Goal: Task Accomplishment & Management: Complete application form

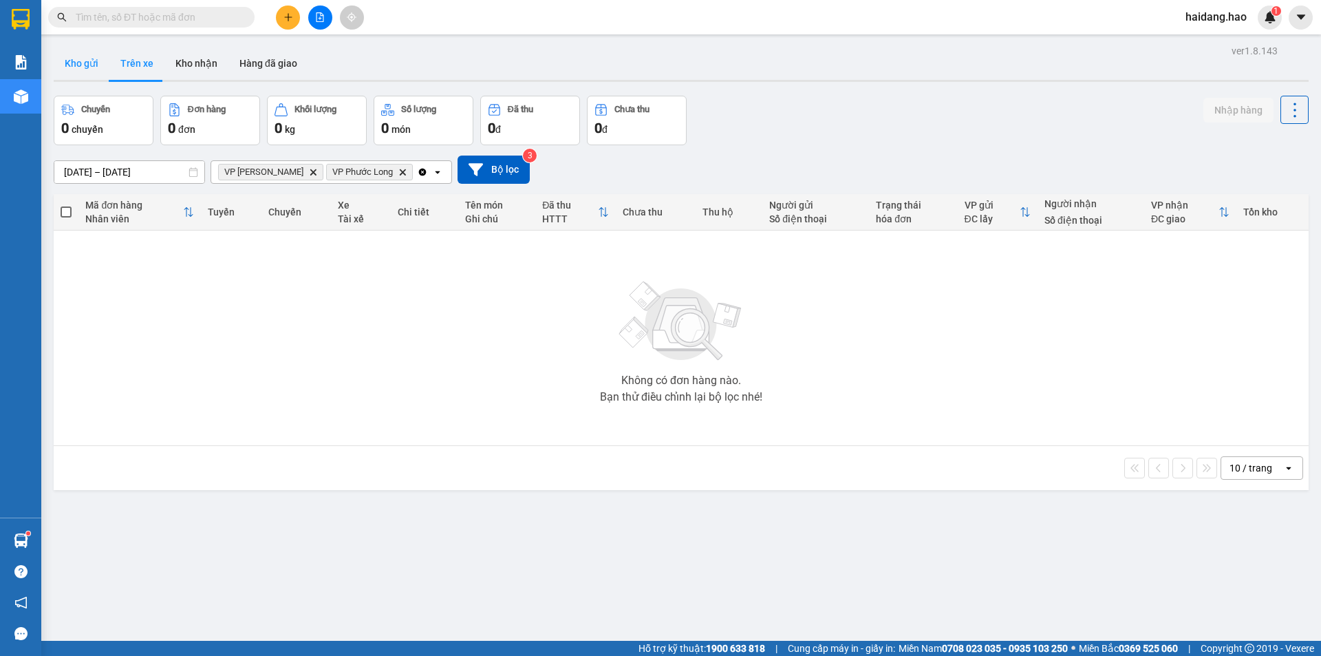
drag, startPoint x: 83, startPoint y: 69, endPoint x: 92, endPoint y: 71, distance: 9.8
click at [82, 69] on button "Kho gửi" at bounding box center [82, 63] width 56 height 33
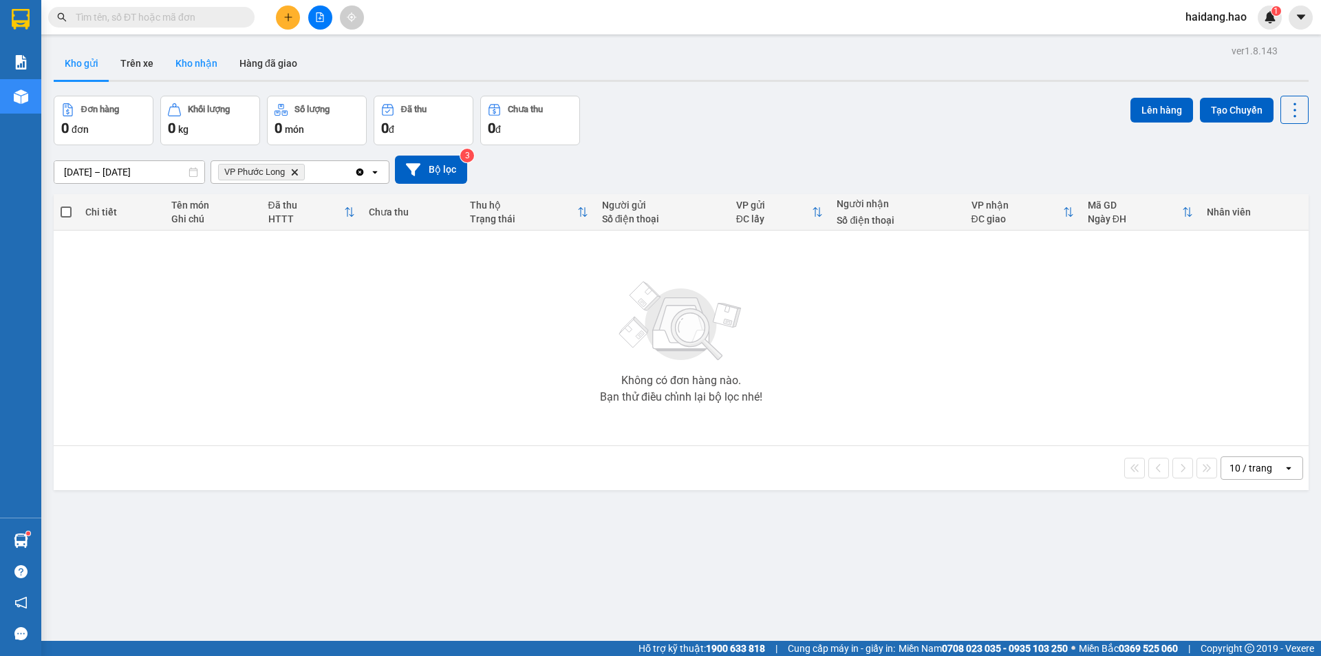
click at [219, 77] on button "Kho nhận" at bounding box center [196, 63] width 64 height 33
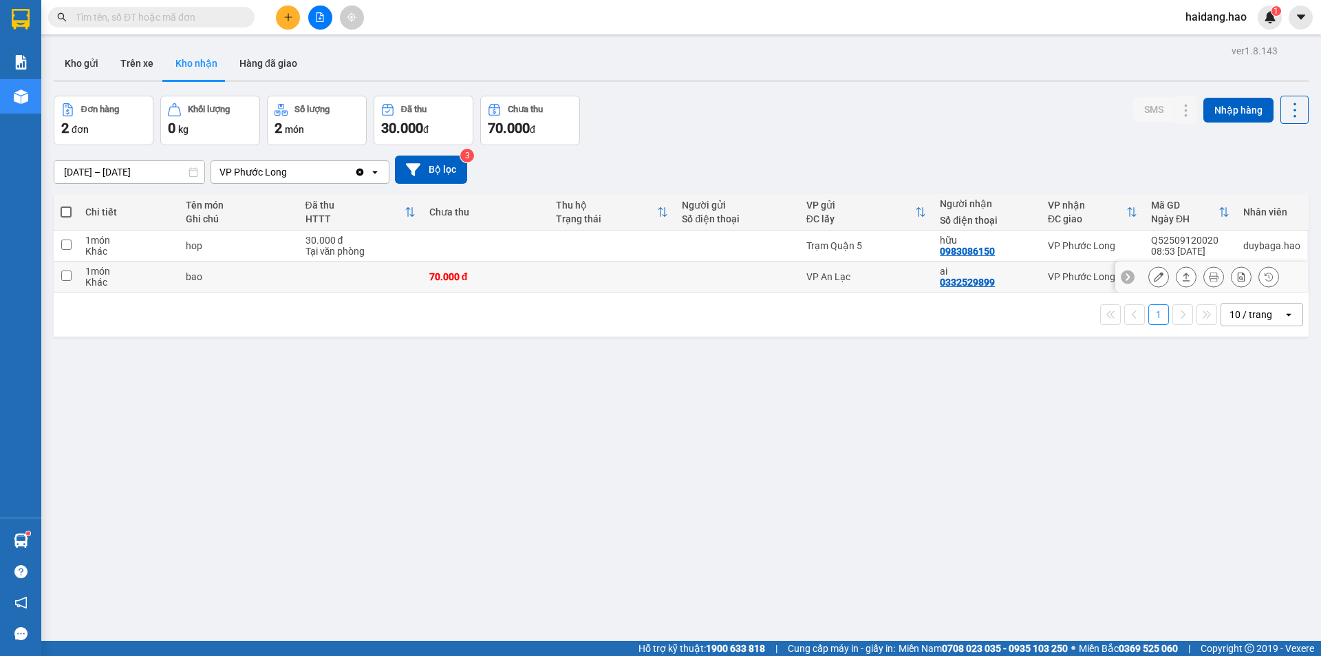
click at [775, 271] on div at bounding box center [737, 276] width 110 height 11
checkbox input "true"
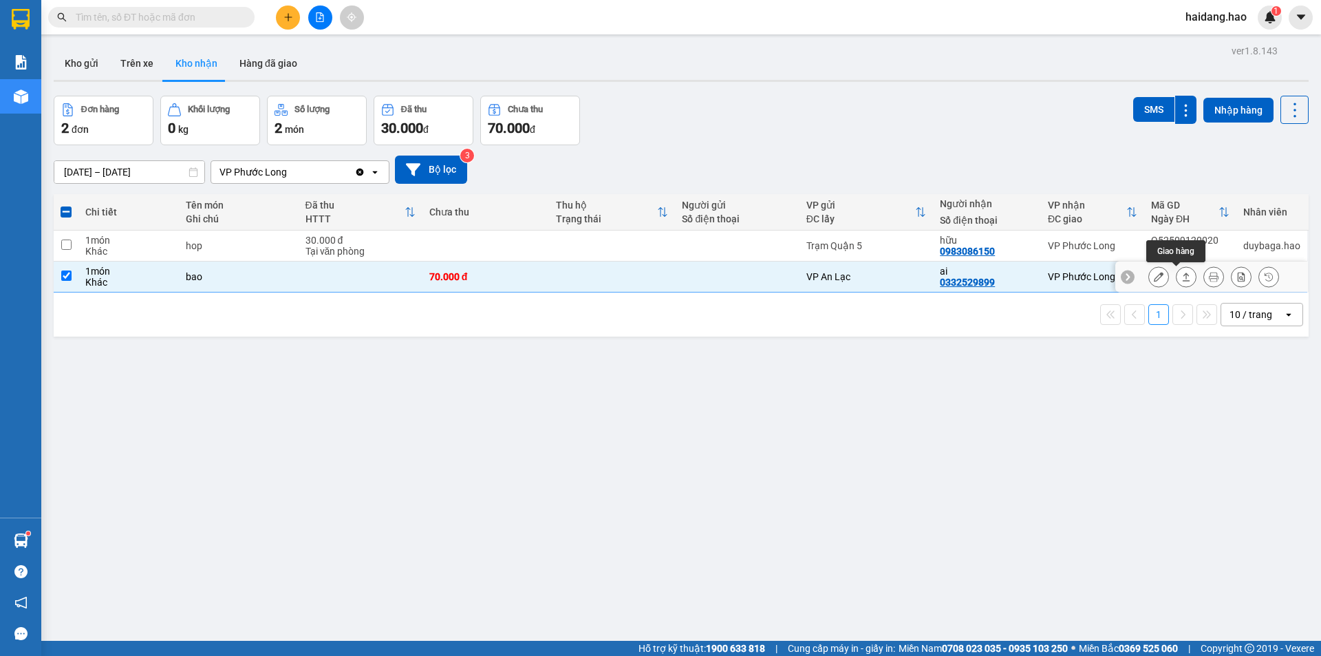
click at [1183, 281] on icon at bounding box center [1187, 276] width 8 height 8
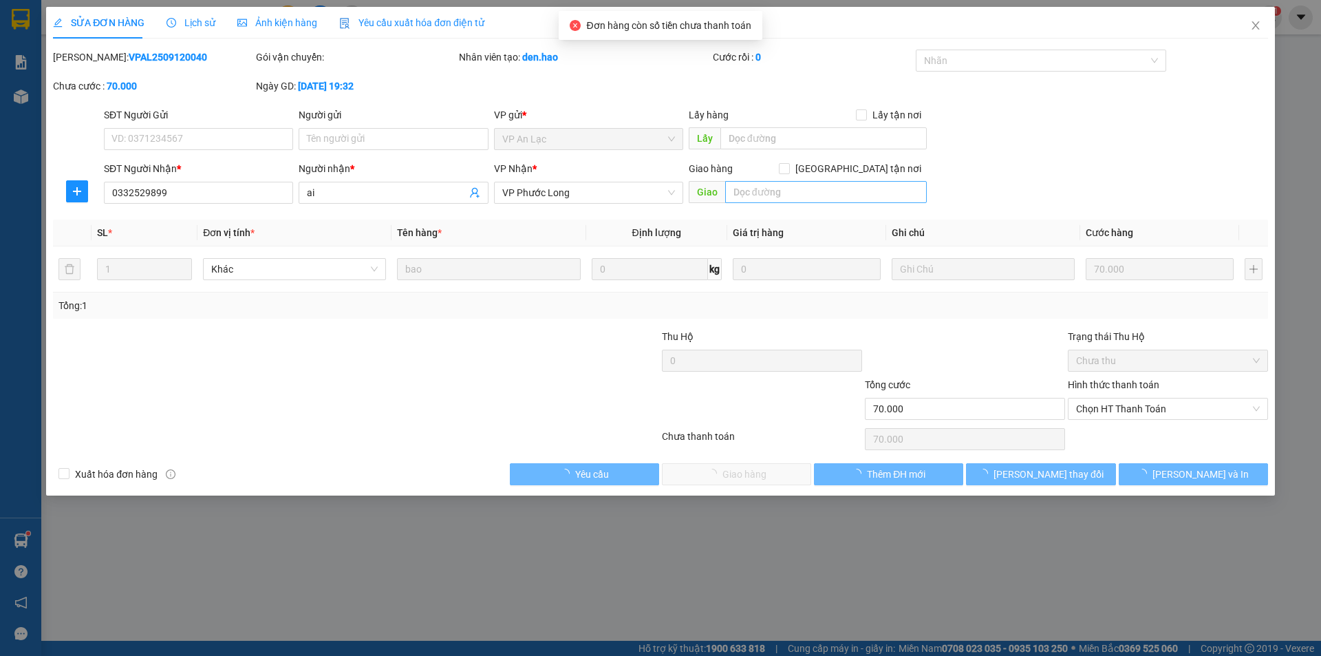
type input "0332529899"
type input "ai"
type input "70.000"
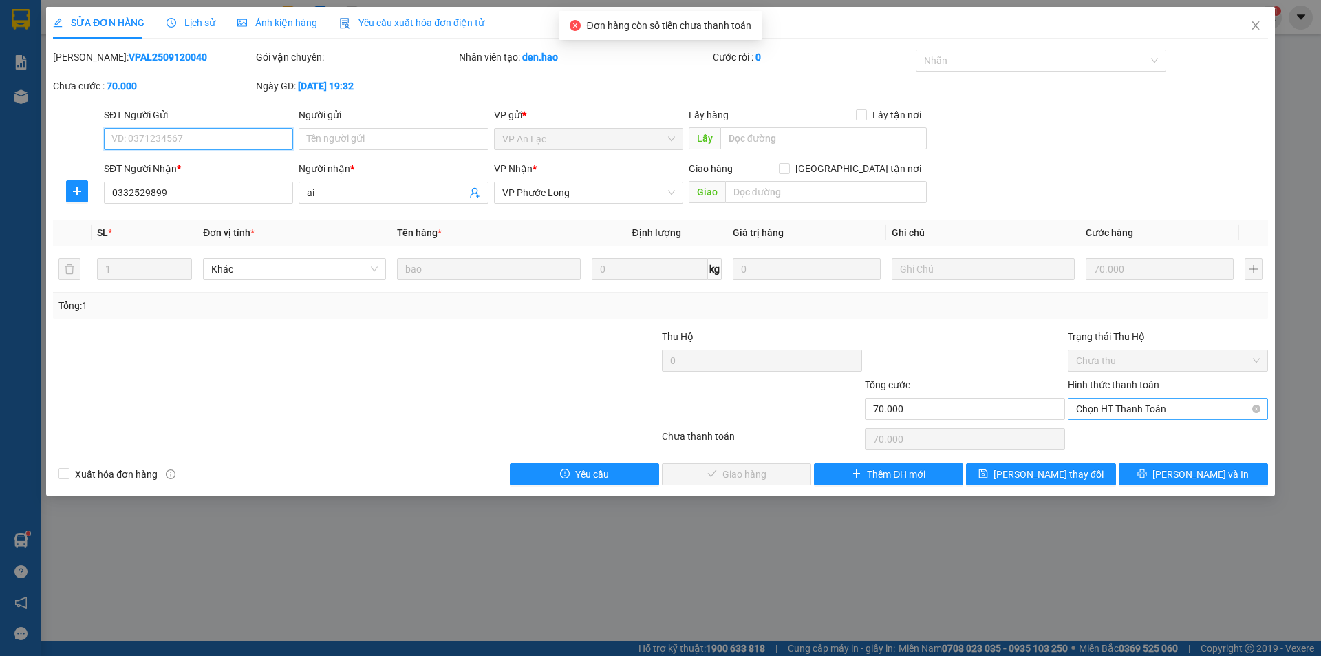
click at [1119, 405] on span "Chọn HT Thanh Toán" at bounding box center [1168, 408] width 184 height 21
click at [1104, 435] on div "Tại văn phòng" at bounding box center [1168, 436] width 184 height 15
type input "0"
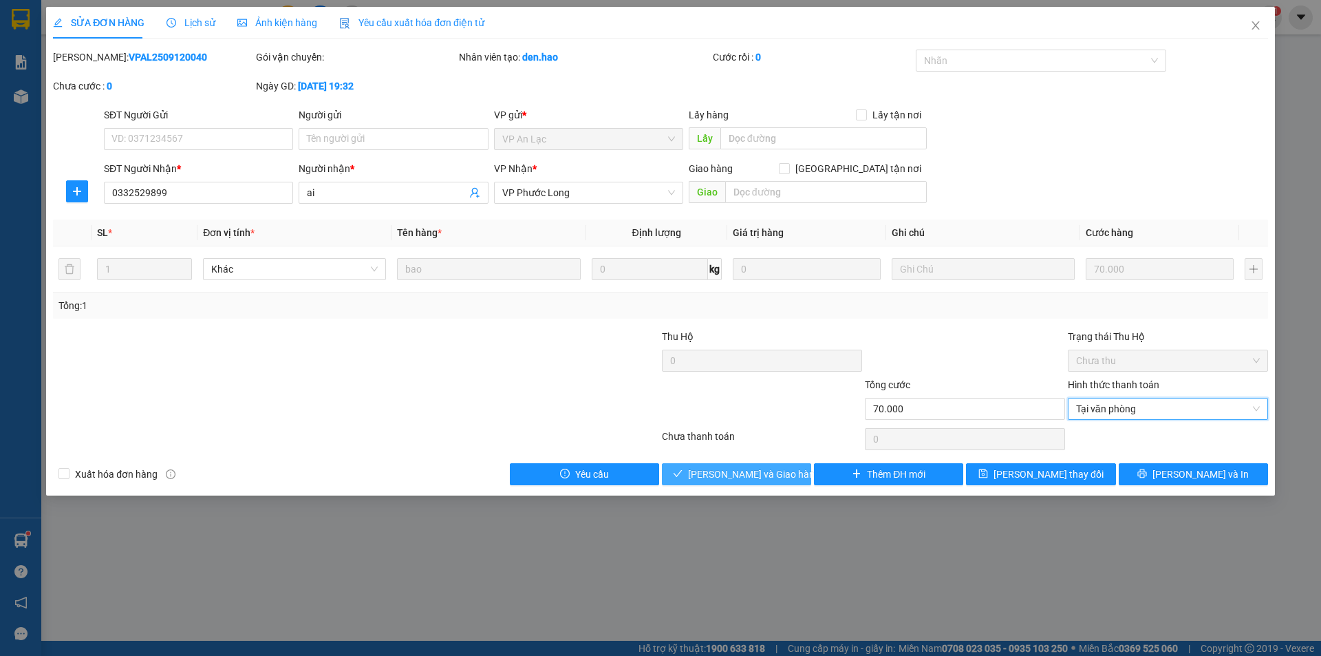
drag, startPoint x: 748, startPoint y: 473, endPoint x: 776, endPoint y: 460, distance: 31.1
click at [748, 474] on span "[PERSON_NAME] và Giao hàng" at bounding box center [754, 473] width 132 height 15
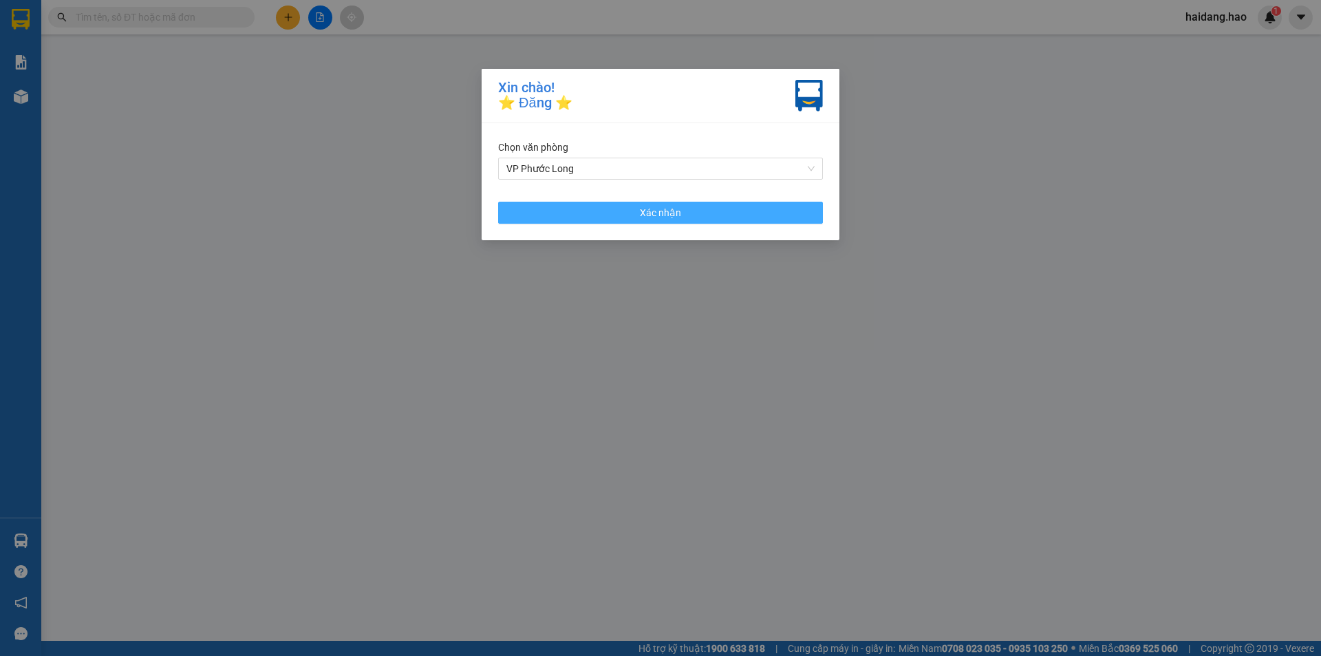
click at [672, 215] on span "Xác nhận" at bounding box center [660, 212] width 41 height 15
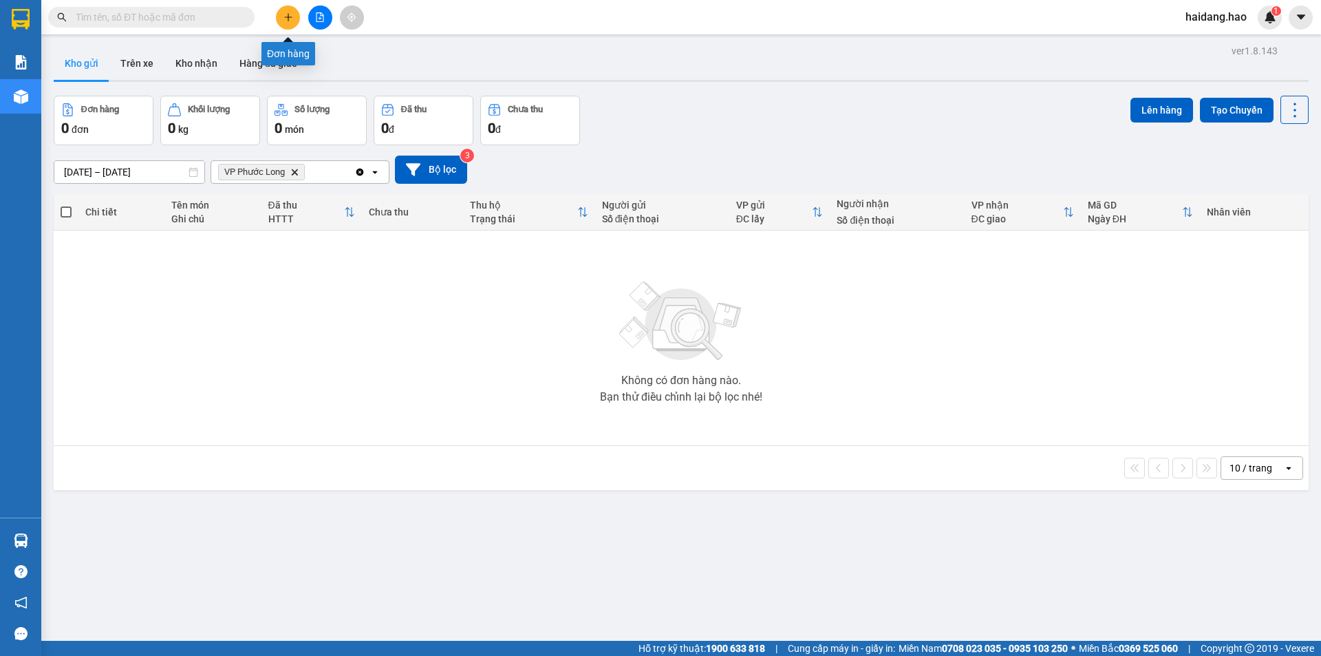
click at [289, 18] on icon "plus" at bounding box center [288, 17] width 10 height 10
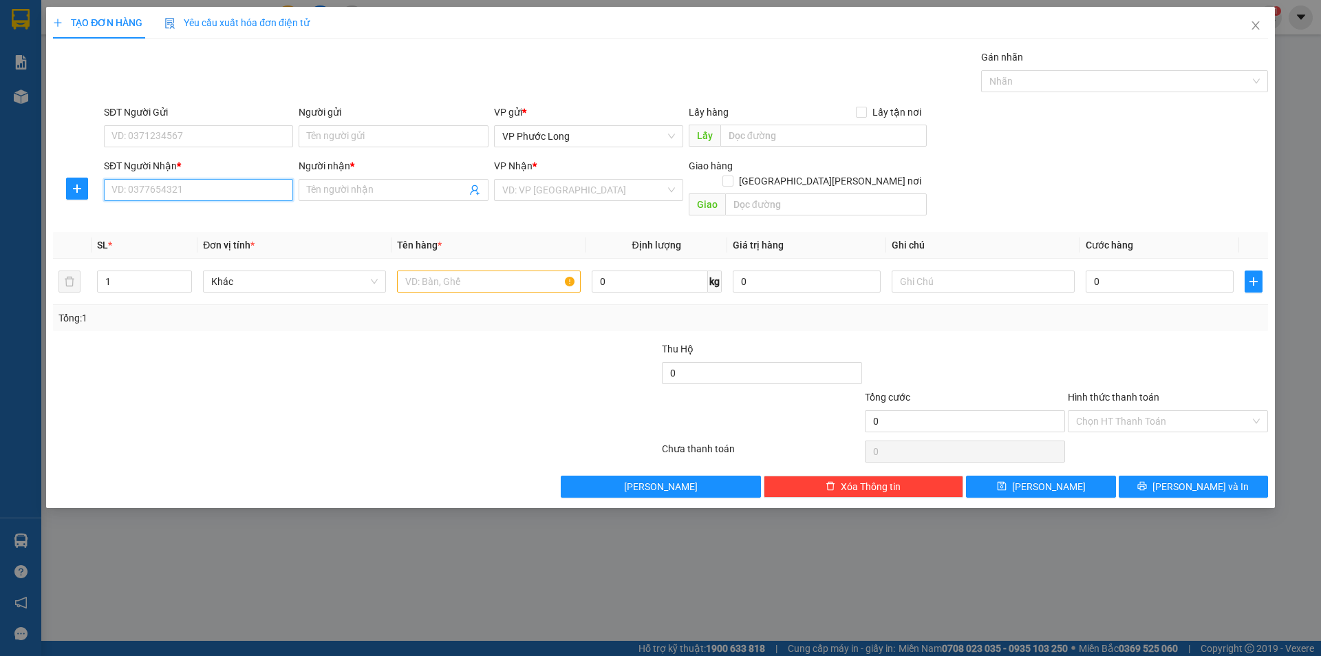
click at [183, 196] on input "SĐT Người Nhận *" at bounding box center [198, 190] width 189 height 22
type input "0337726490"
click at [371, 185] on input "Người nhận *" at bounding box center [386, 189] width 159 height 15
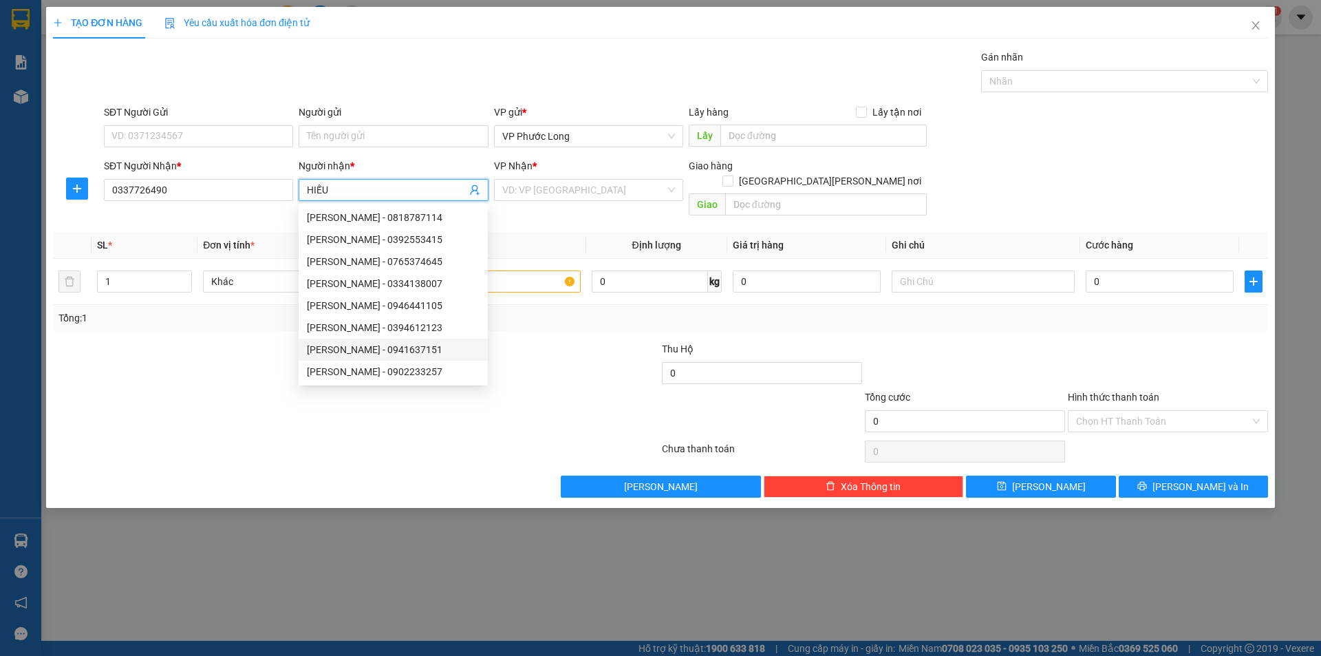
type input "HIẾU"
click at [169, 376] on div at bounding box center [255, 365] width 406 height 48
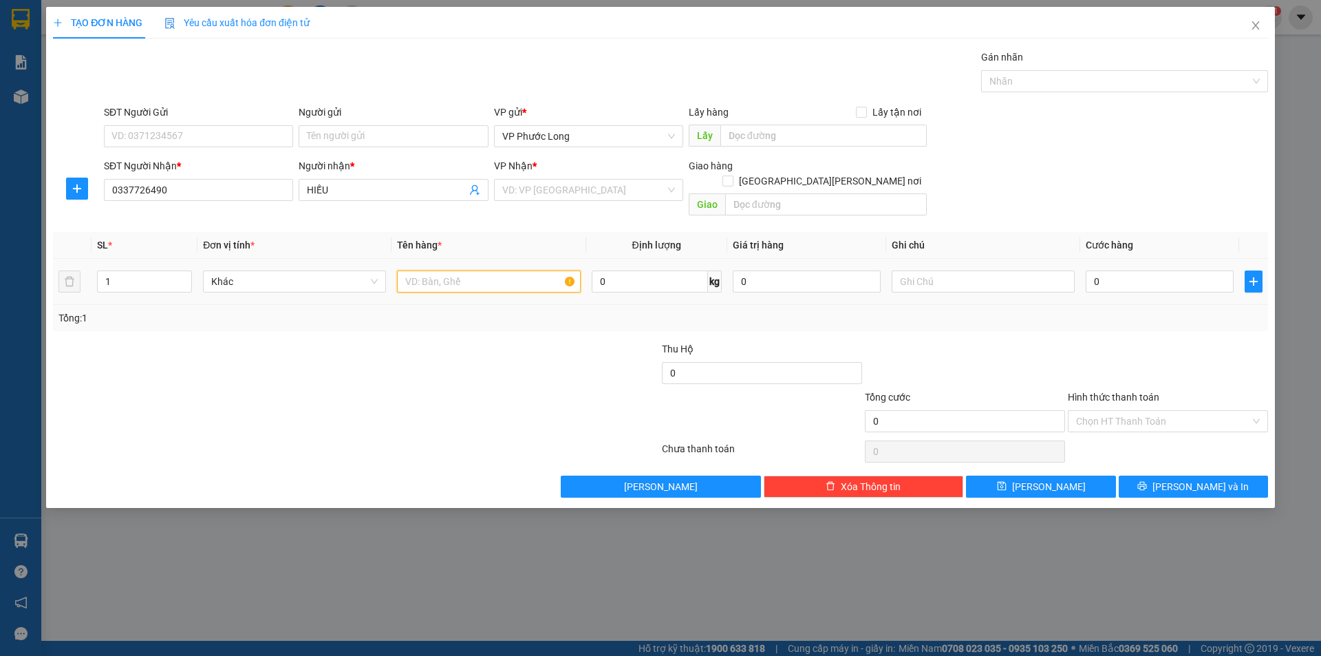
click at [449, 270] on input "text" at bounding box center [488, 281] width 183 height 22
type input "THÙNG"
drag, startPoint x: 482, startPoint y: 444, endPoint x: 976, endPoint y: 405, distance: 495.5
click at [486, 445] on div at bounding box center [356, 452] width 609 height 28
click at [1150, 270] on input "0" at bounding box center [1160, 281] width 148 height 22
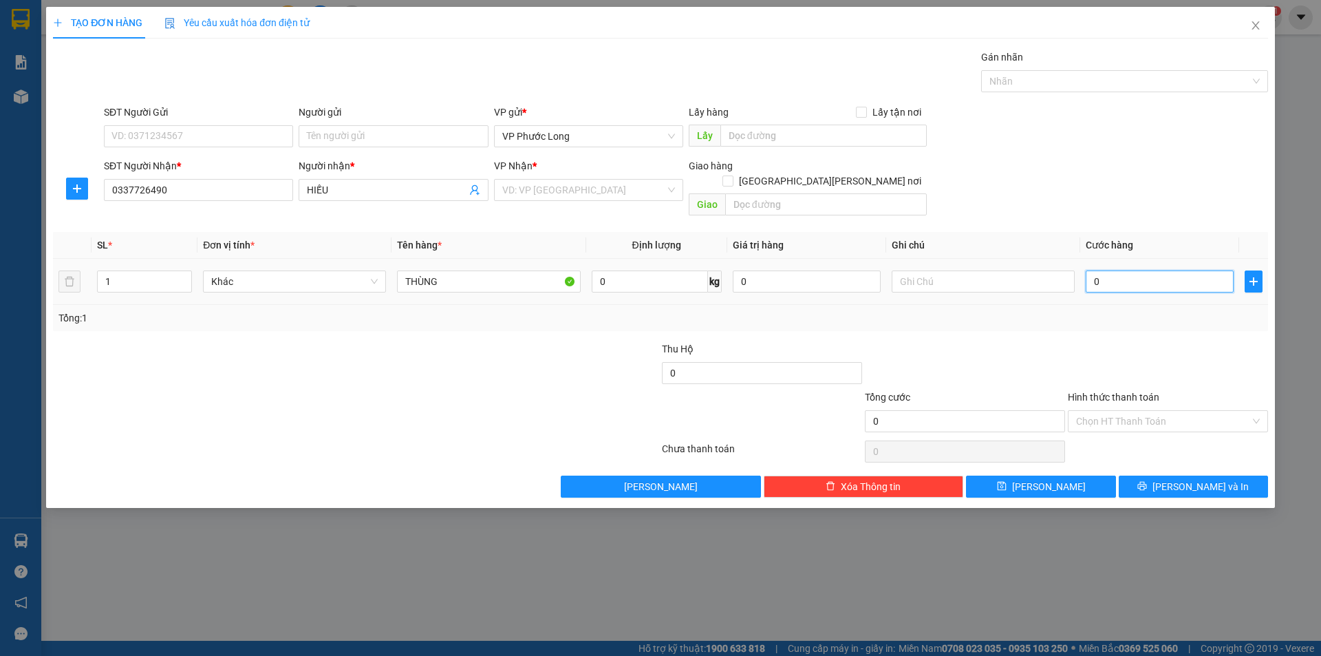
type input "004"
type input "4"
type input "0.040"
type input "40"
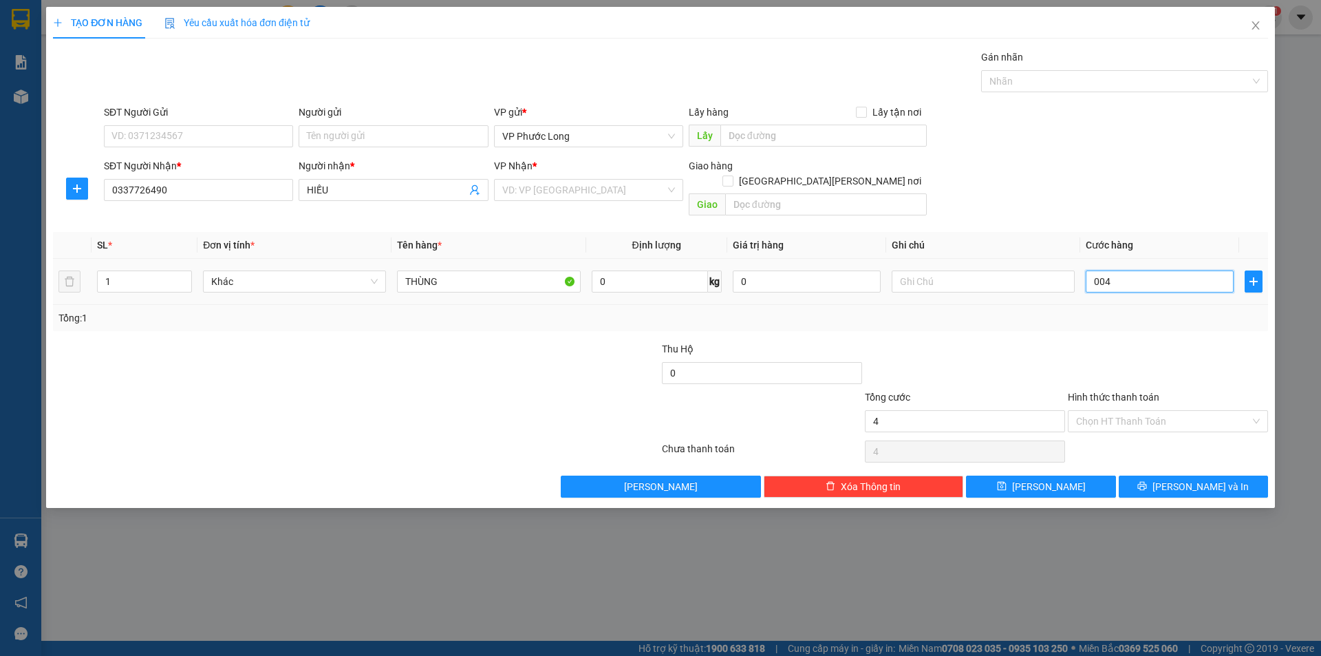
type input "40"
type input "40.000"
click at [1149, 354] on div at bounding box center [1167, 365] width 203 height 48
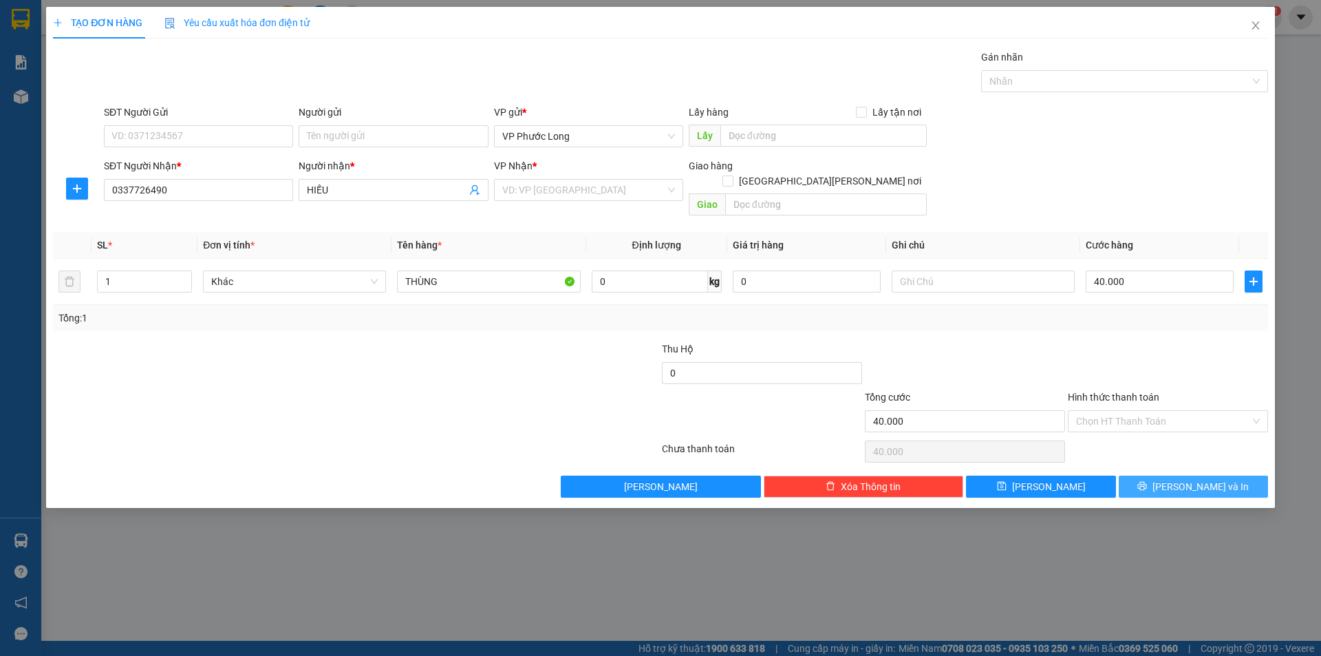
click at [1205, 479] on span "[PERSON_NAME] và In" at bounding box center [1200, 486] width 96 height 15
click at [572, 188] on input "search" at bounding box center [583, 190] width 163 height 21
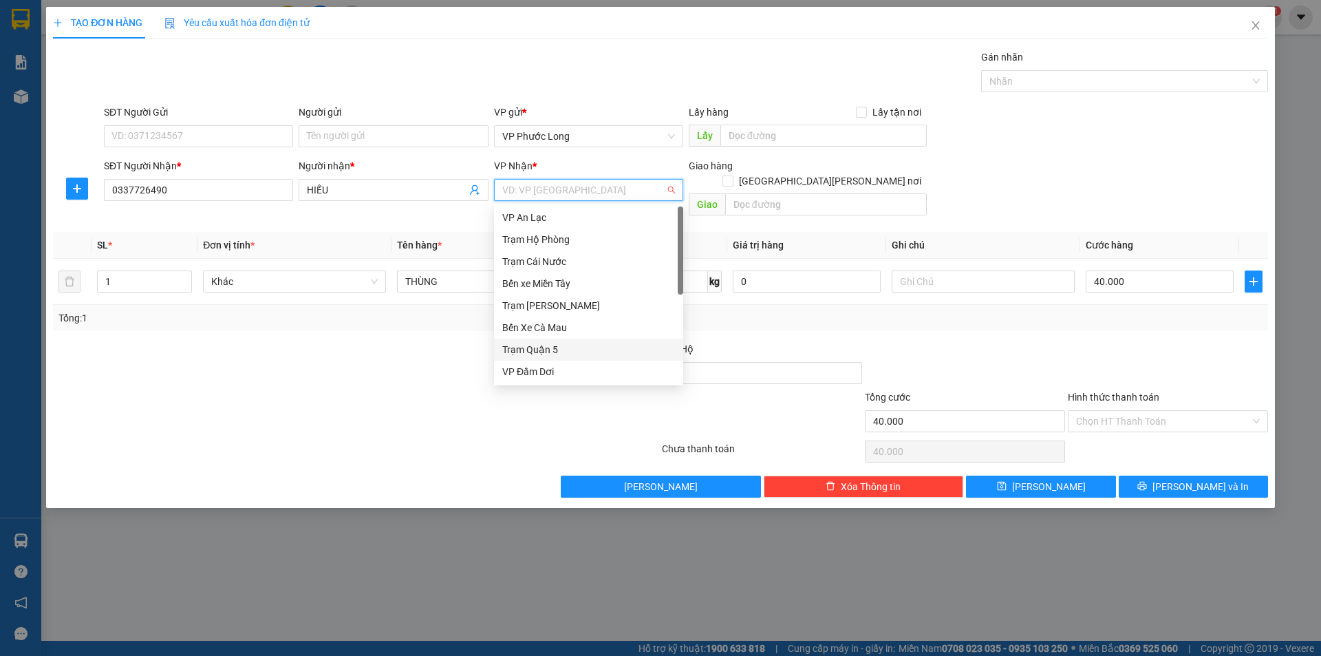
click at [567, 347] on div "Trạm Quận 5" at bounding box center [588, 349] width 173 height 15
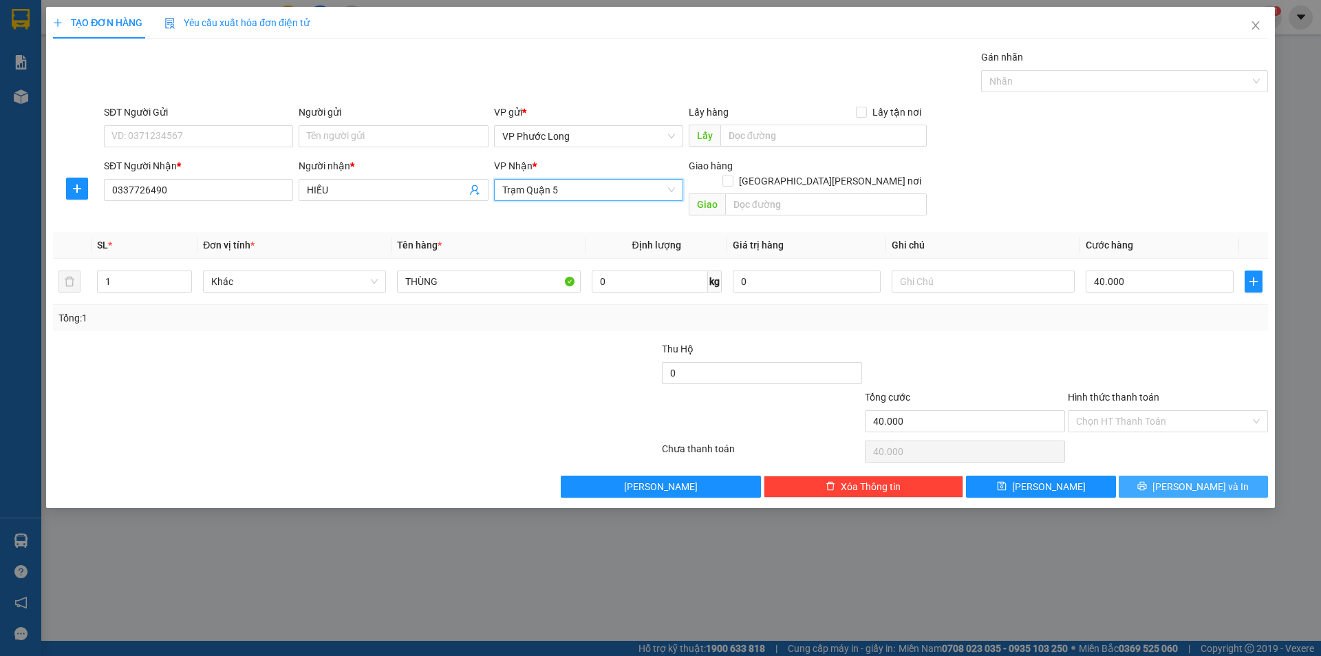
click at [1192, 479] on span "[PERSON_NAME] và In" at bounding box center [1200, 486] width 96 height 15
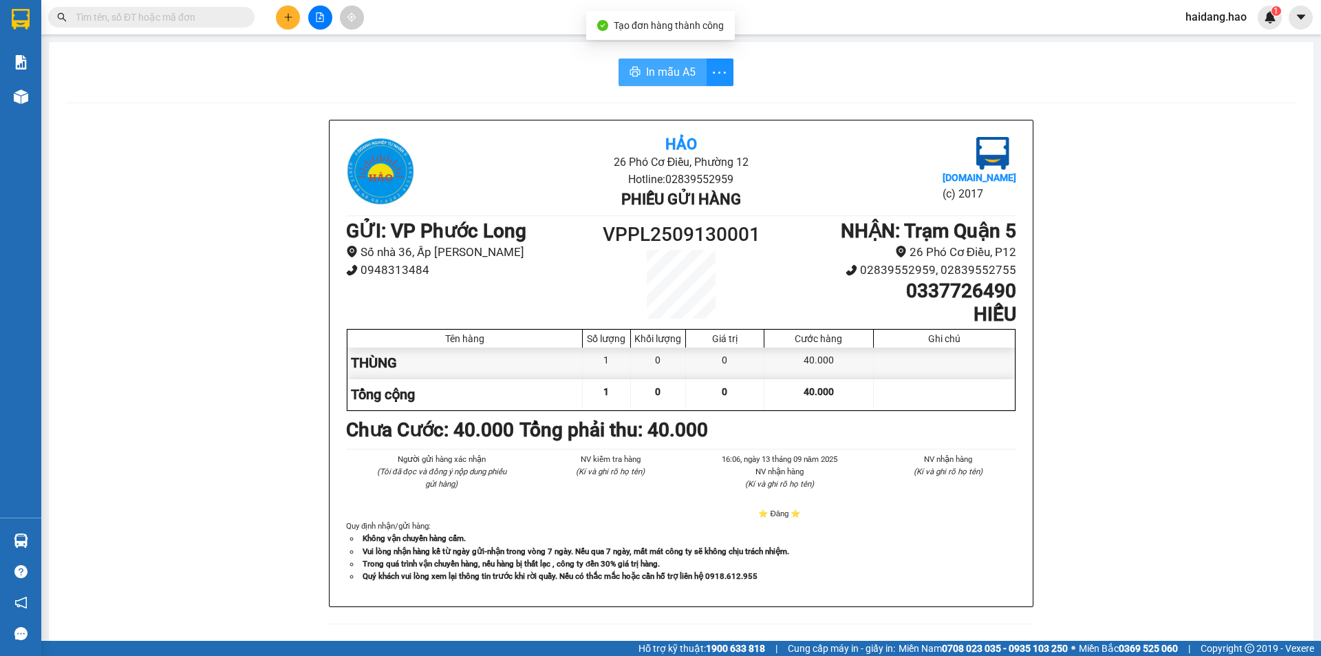
click at [651, 76] on span "In mẫu A5" at bounding box center [671, 71] width 50 height 17
